Goal: Find specific page/section

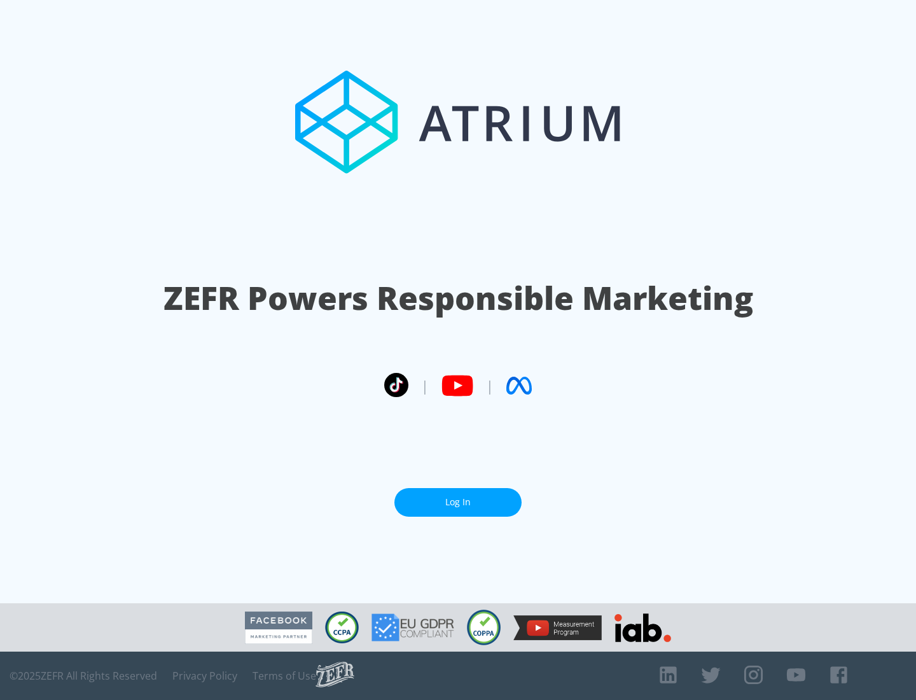
click at [458, 502] on link "Log In" at bounding box center [457, 502] width 127 height 29
